Goal: Task Accomplishment & Management: Use online tool/utility

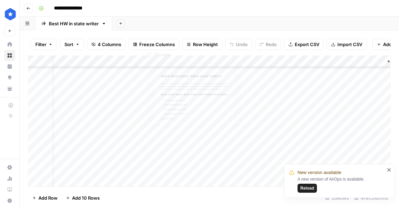
scroll to position [258, 0]
click at [197, 120] on div "Add Column" at bounding box center [209, 120] width 363 height 131
click at [195, 143] on div "Add Column" at bounding box center [209, 120] width 363 height 131
click at [196, 155] on div "Add Column" at bounding box center [209, 120] width 363 height 131
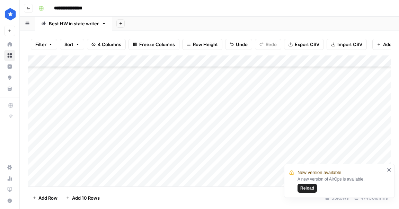
click at [232, 120] on div "Add Column" at bounding box center [209, 120] width 363 height 131
drag, startPoint x: 248, startPoint y: 140, endPoint x: 242, endPoint y: 169, distance: 29.8
click at [242, 169] on div "Add Column" at bounding box center [209, 120] width 363 height 131
click at [246, 172] on div "Add Column" at bounding box center [209, 120] width 363 height 131
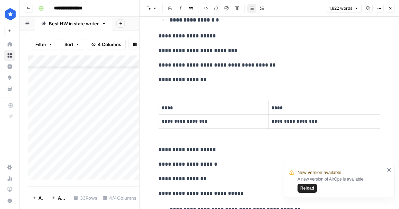
scroll to position [803, 0]
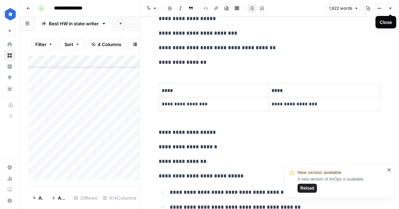
drag, startPoint x: 392, startPoint y: 10, endPoint x: 364, endPoint y: 30, distance: 34.8
click at [392, 10] on icon "button" at bounding box center [391, 8] width 4 height 4
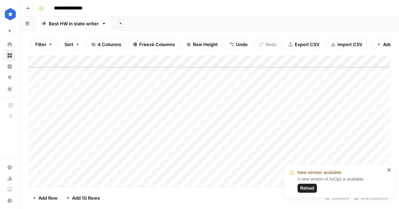
scroll to position [132, 0]
click at [243, 83] on div "Add Column" at bounding box center [209, 120] width 363 height 131
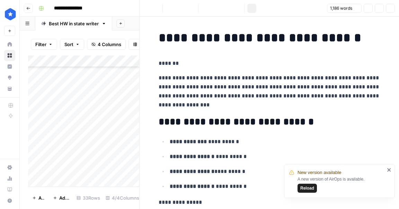
scroll to position [129, 2]
click at [389, 10] on icon "button" at bounding box center [391, 8] width 4 height 4
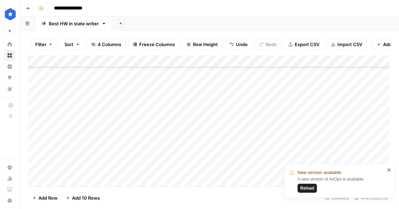
scroll to position [281, 2]
click at [320, 62] on div "Add Column" at bounding box center [209, 120] width 363 height 131
click at [356, 150] on div "Add Column" at bounding box center [209, 120] width 363 height 131
click at [294, 122] on div "Add Column" at bounding box center [209, 120] width 363 height 131
click at [292, 130] on div "Add Column" at bounding box center [209, 120] width 363 height 131
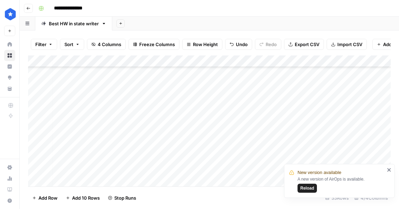
click at [289, 145] on div "Add Column" at bounding box center [209, 120] width 363 height 131
click at [285, 156] on div "Add Column" at bounding box center [209, 120] width 363 height 131
click at [280, 170] on div "Add Column" at bounding box center [209, 120] width 363 height 131
click at [388, 170] on icon "close" at bounding box center [389, 170] width 5 height 6
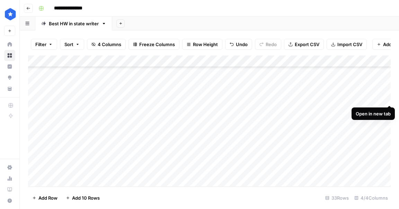
click at [389, 99] on div "Add Column" at bounding box center [209, 120] width 363 height 131
